Goal: Task Accomplishment & Management: Use online tool/utility

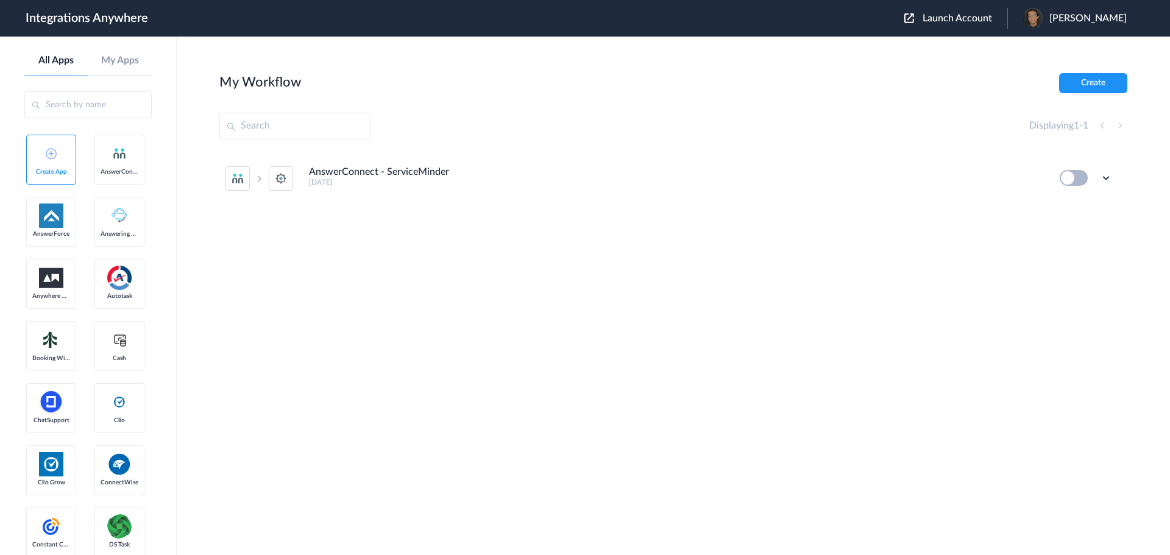
click at [942, 23] on button "Launch Account" at bounding box center [955, 19] width 103 height 12
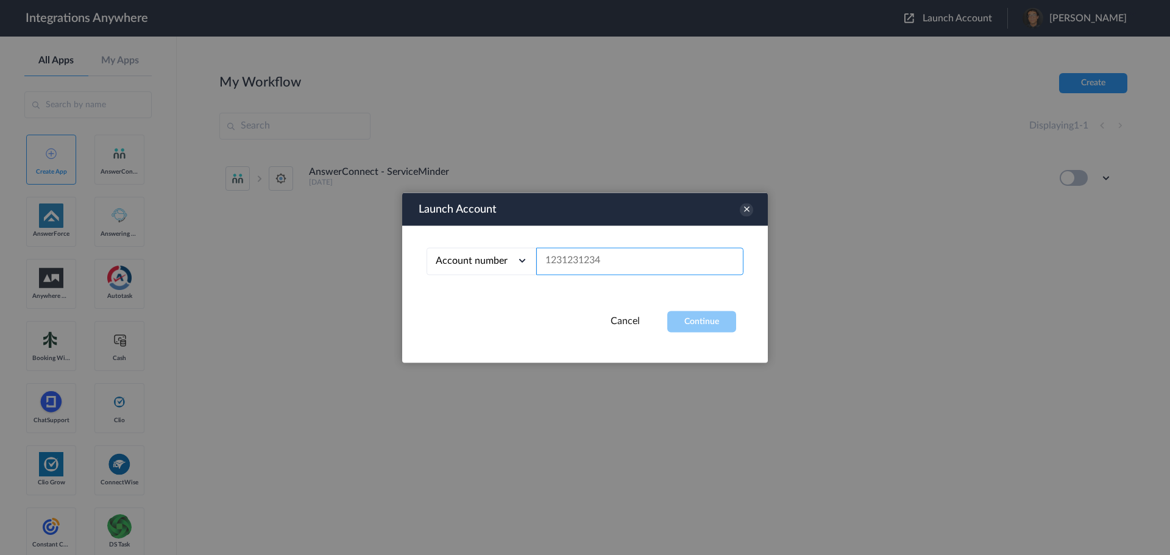
click at [613, 253] on input "text" at bounding box center [639, 260] width 207 height 27
paste input "2525854884"
type input "2525854884"
click at [701, 334] on div "Launch Account Account number Account number Email address 2525854884 Cancel Co…" at bounding box center [585, 278] width 366 height 170
click at [700, 325] on button "Continue" at bounding box center [701, 321] width 69 height 21
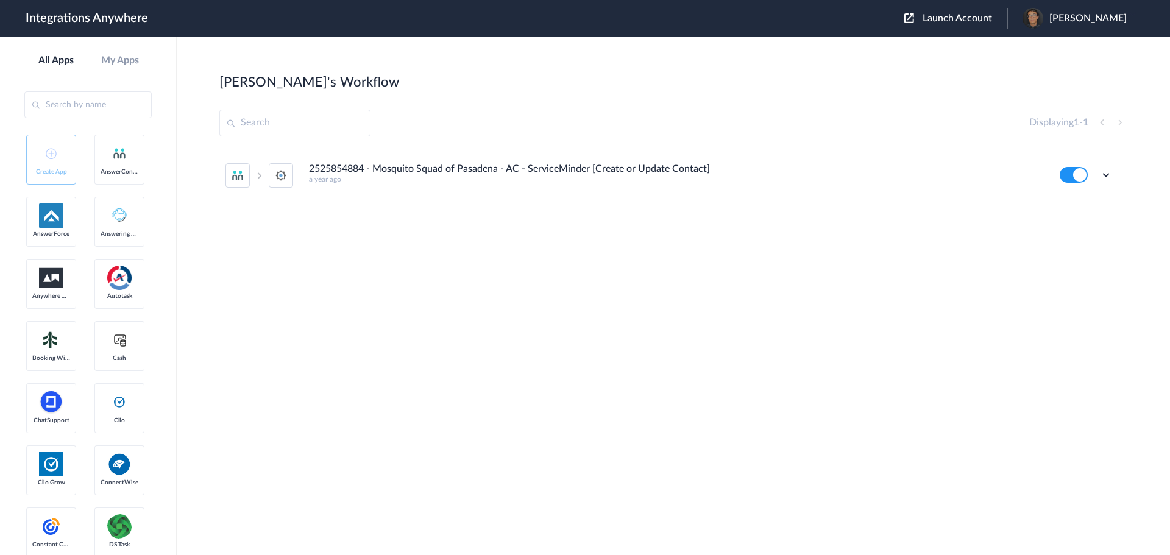
click at [442, 163] on h4 "2525854884 - Mosquito Squad of Pasadena - AC - ServiceMinder [Create or Update …" at bounding box center [509, 169] width 401 height 12
click at [1108, 176] on icon at bounding box center [1106, 175] width 12 height 12
click at [1080, 199] on li "Edit" at bounding box center [1072, 203] width 79 height 23
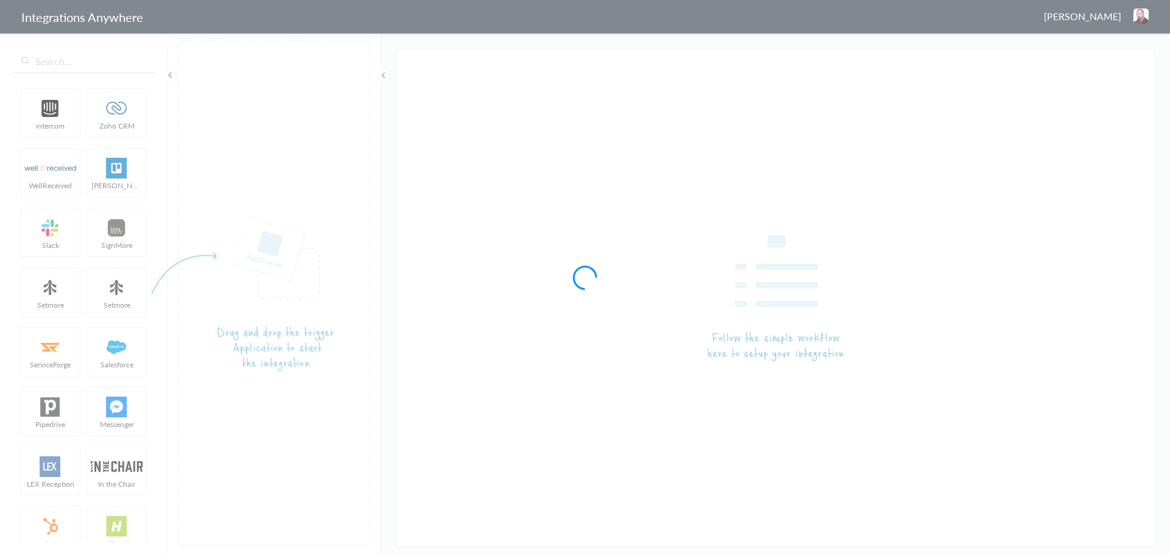
type input "2525854884 - Mosquito Squad of Pasadena - AC - ServiceMinder [Create or Update …"
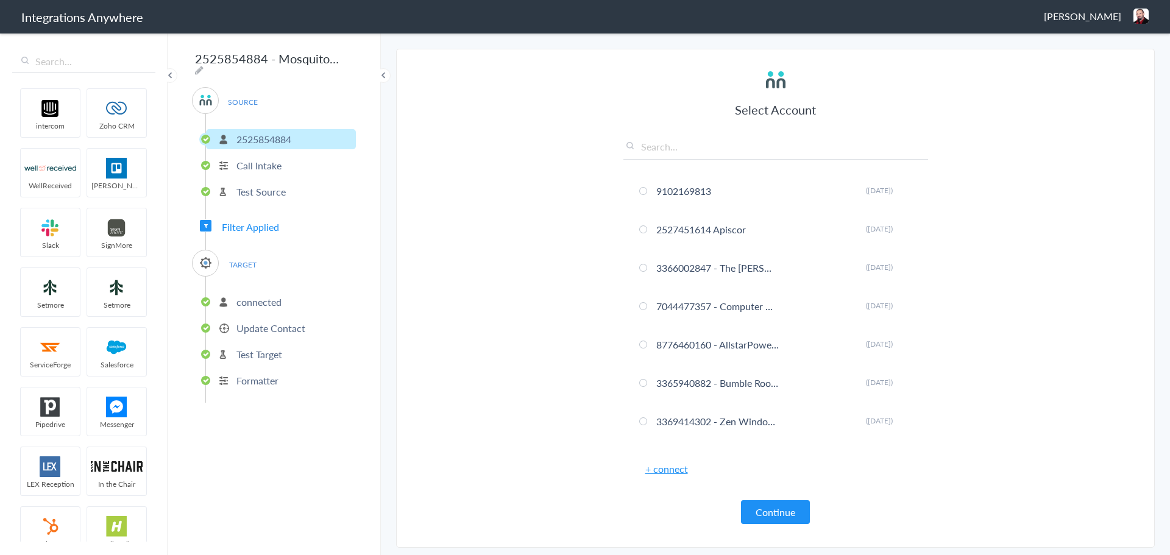
click at [255, 324] on p "Update Contact" at bounding box center [270, 328] width 69 height 14
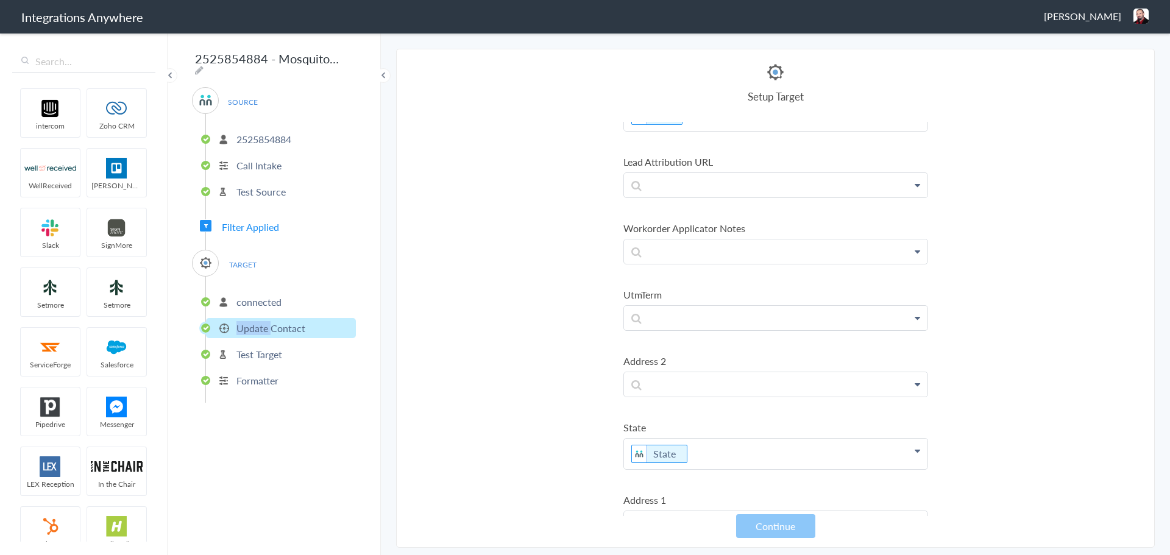
scroll to position [1279, 0]
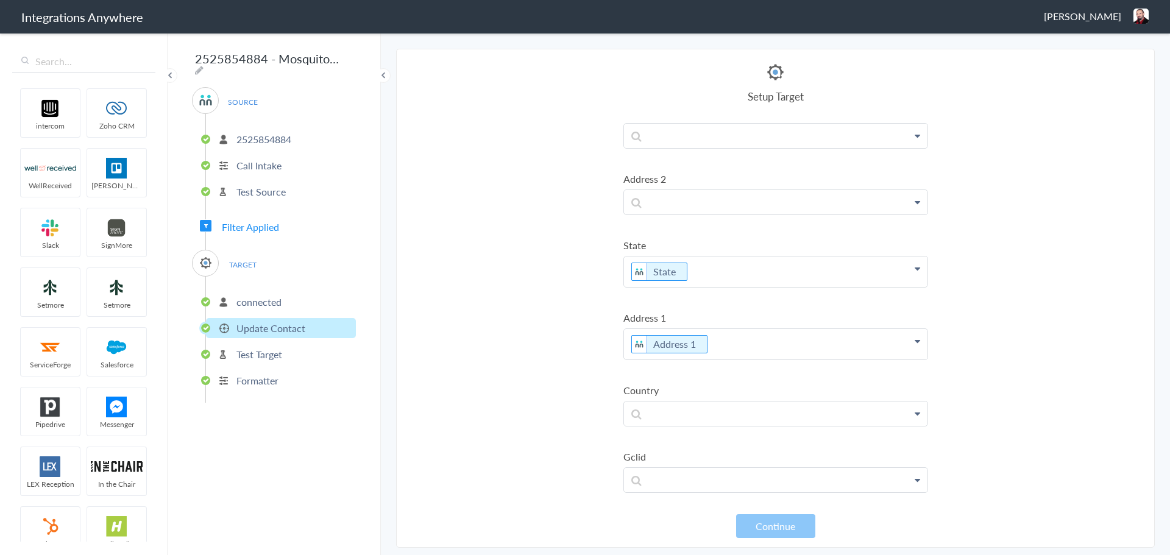
click at [243, 225] on span "Filter Applied" at bounding box center [250, 227] width 57 height 14
